Goal: Contribute content

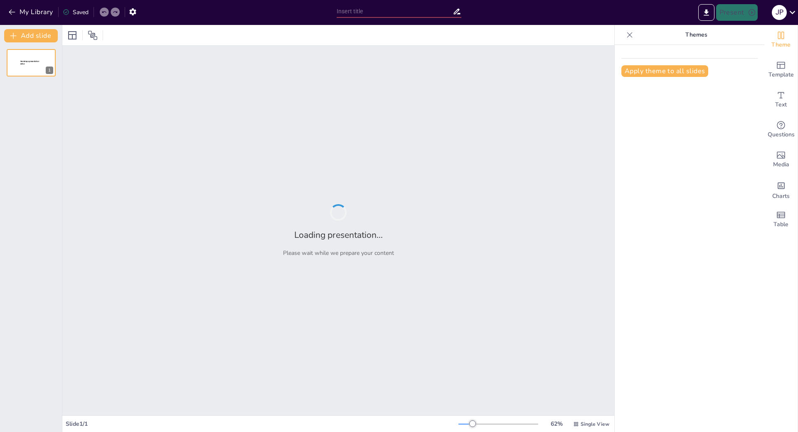
type input "Технологический суверенитет и операционная эффективность: Путь Группы компаний …"
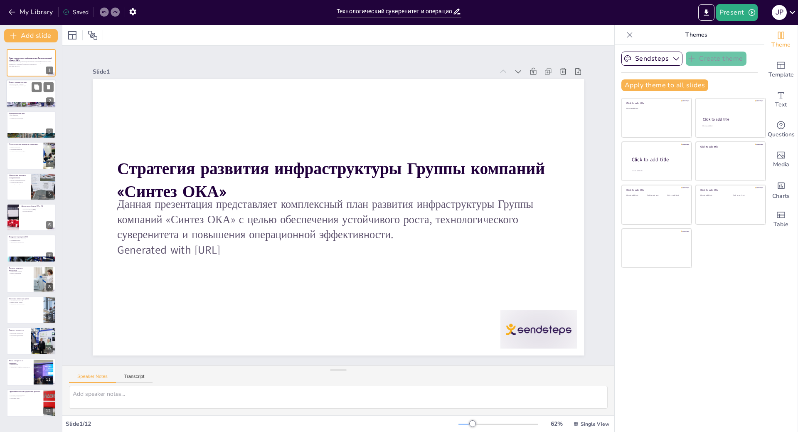
click at [27, 84] on p "Важность вклада в видение" at bounding box center [31, 85] width 45 height 2
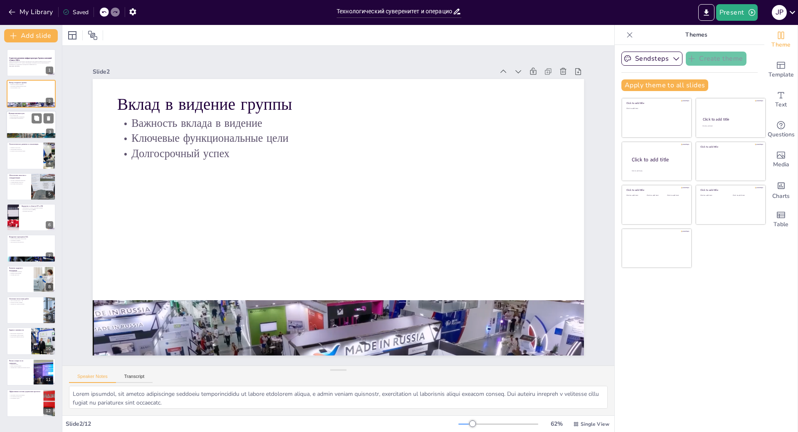
click at [20, 122] on div at bounding box center [31, 125] width 50 height 28
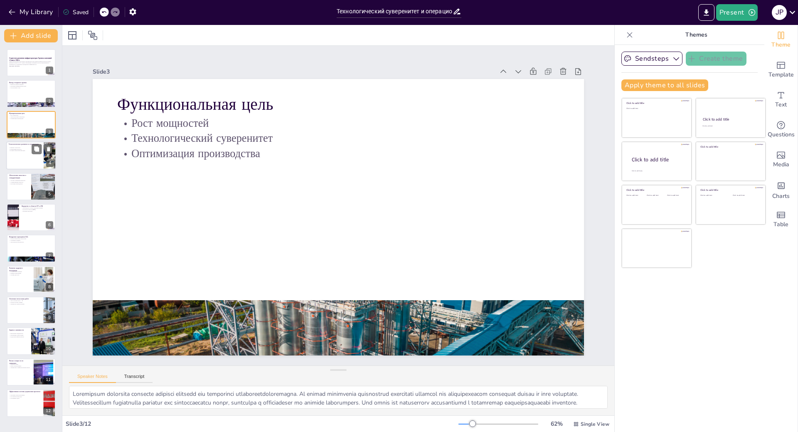
click at [25, 159] on div at bounding box center [31, 155] width 50 height 28
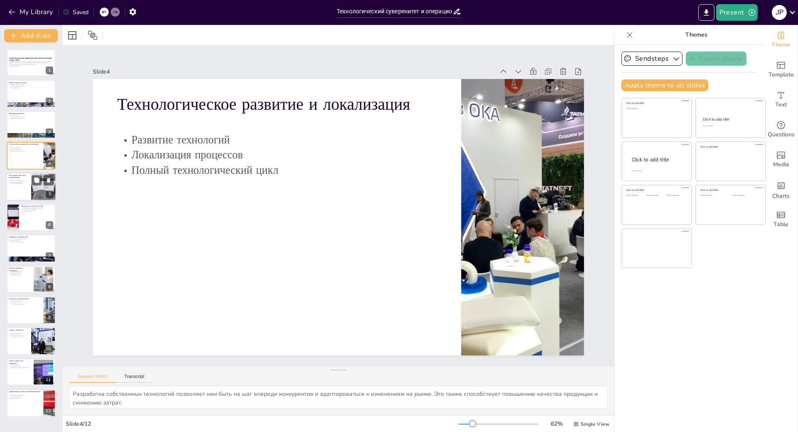
click at [12, 183] on p "Репутация производителя" at bounding box center [19, 183] width 20 height 2
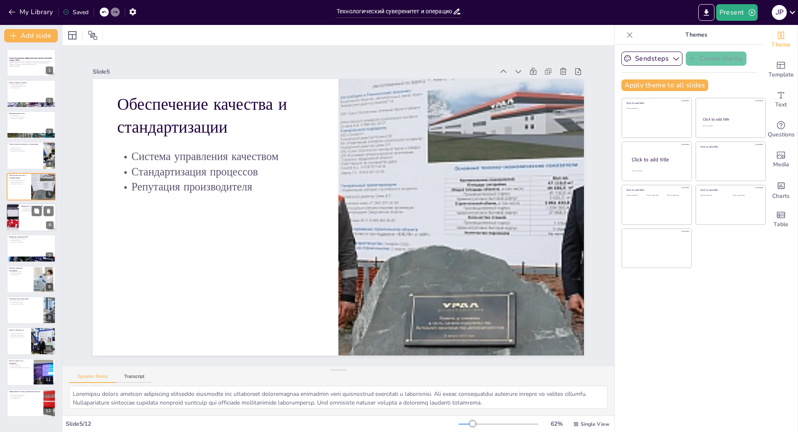
click at [20, 227] on div at bounding box center [31, 217] width 50 height 28
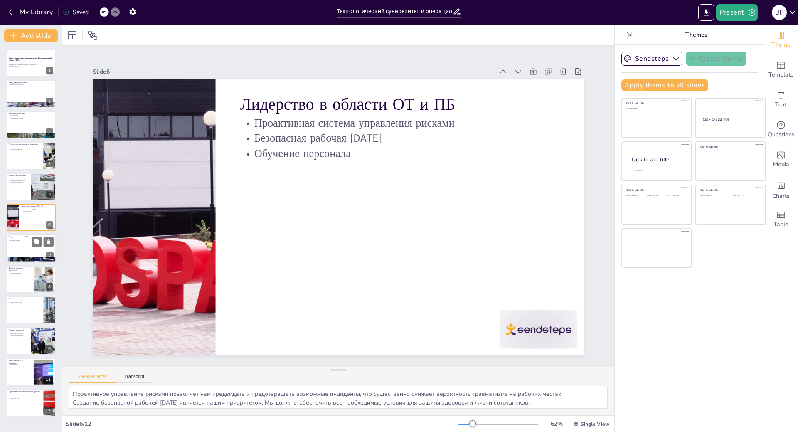
click at [22, 243] on div at bounding box center [31, 248] width 50 height 28
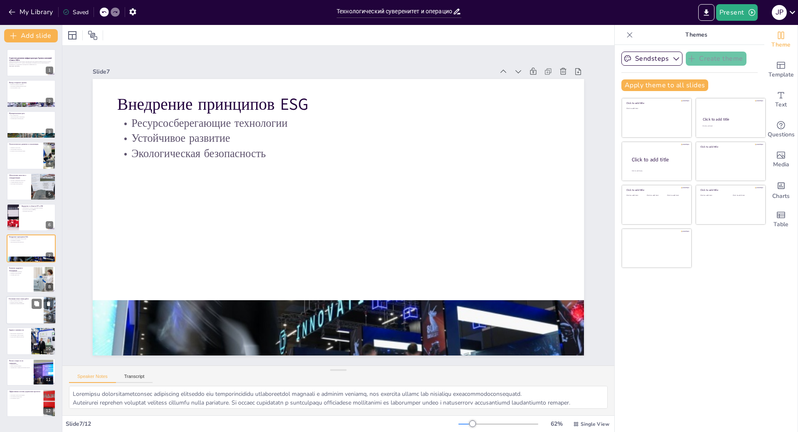
click at [29, 315] on div at bounding box center [31, 310] width 50 height 28
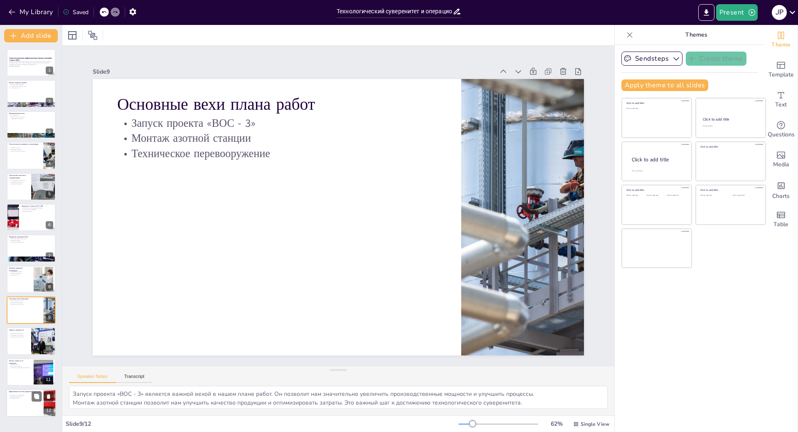
click at [28, 404] on div at bounding box center [31, 403] width 50 height 28
type textarea "Детальные планы реализации проектов помогают нам четко понимать, какие шаги нео…"
